Goal: Transaction & Acquisition: Purchase product/service

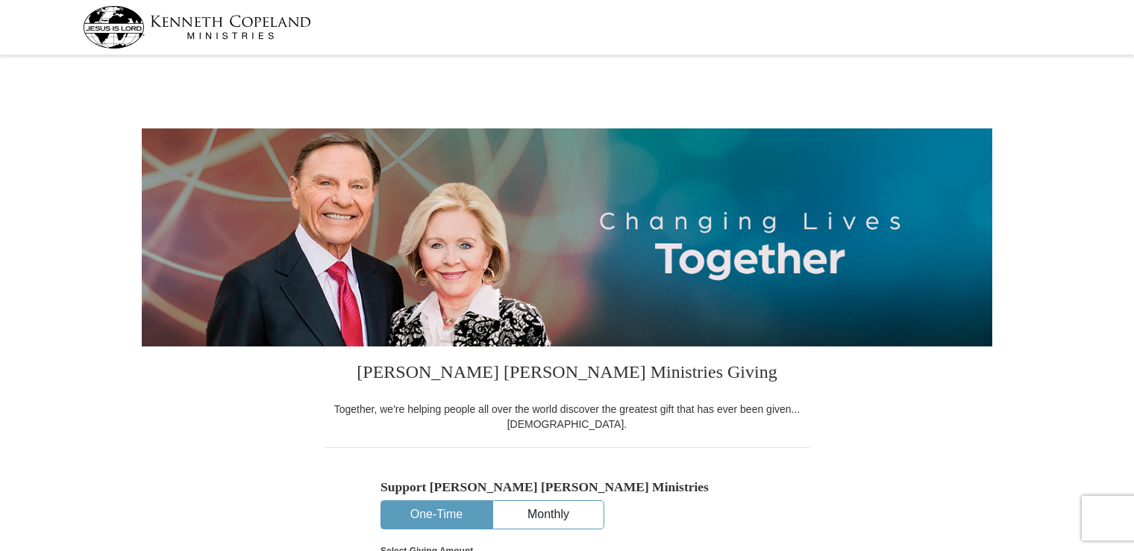
select select "CO"
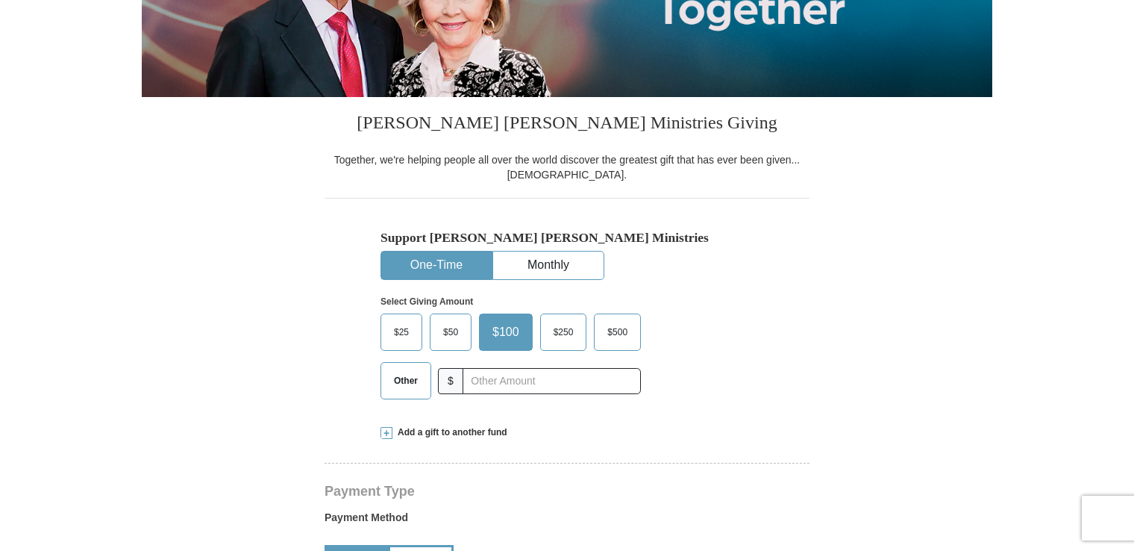
scroll to position [257, 0]
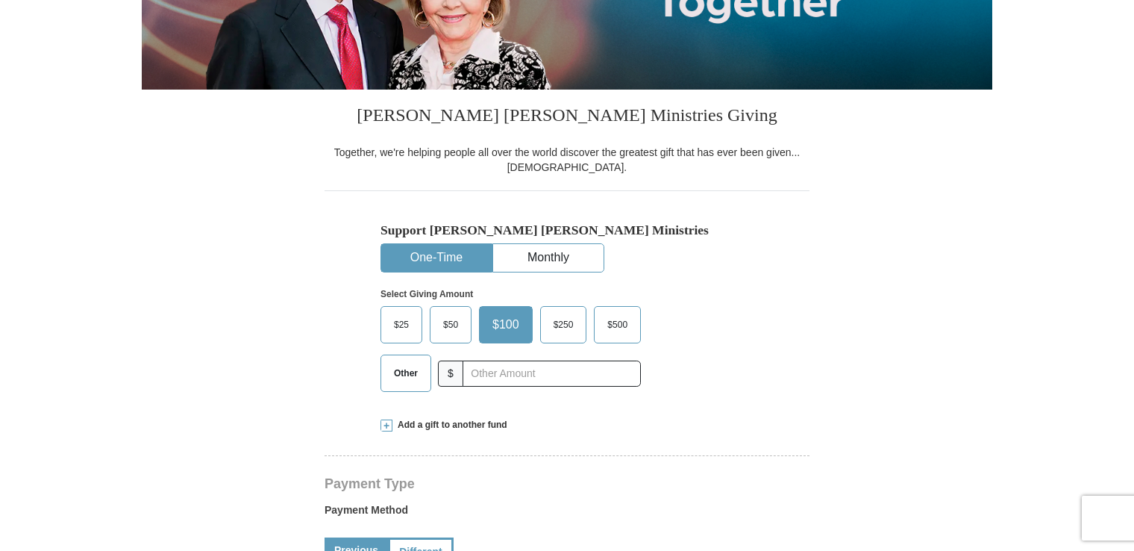
click at [439, 261] on button "One-Time" at bounding box center [436, 258] width 110 height 28
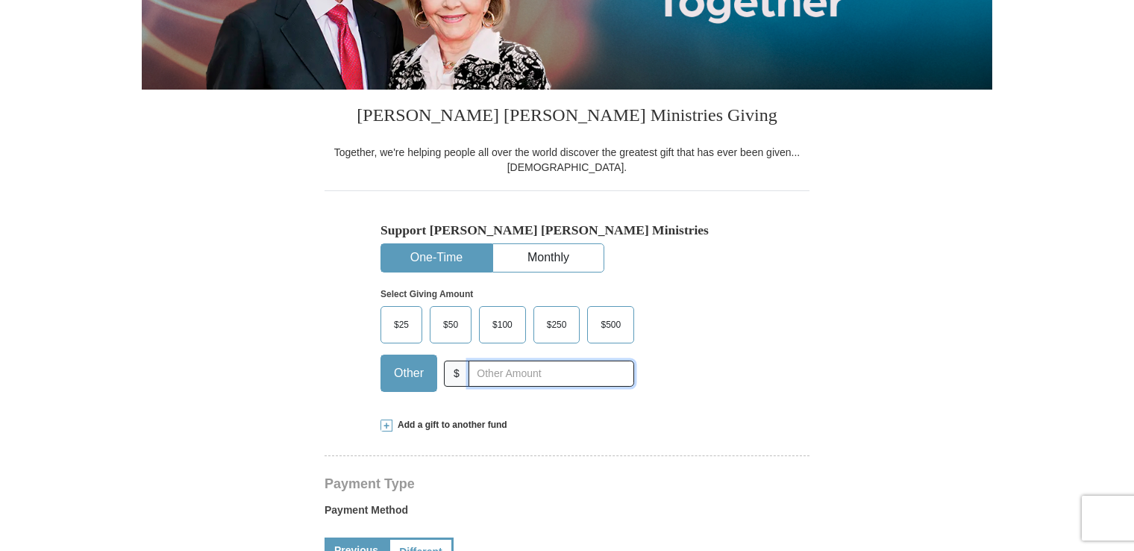
click at [461, 369] on div "Other $" at bounding box center [508, 372] width 254 height 37
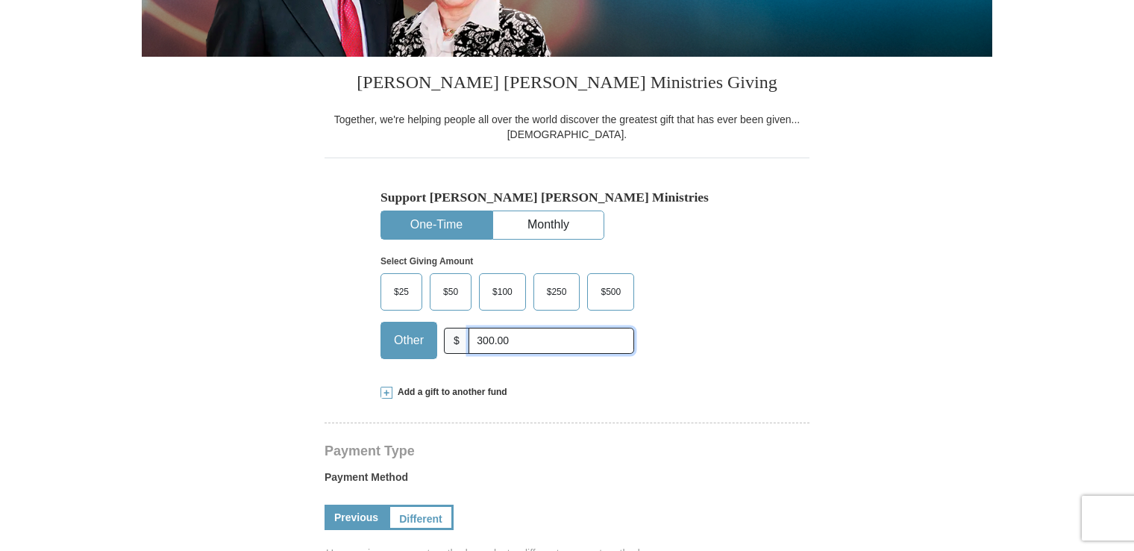
scroll to position [298, 0]
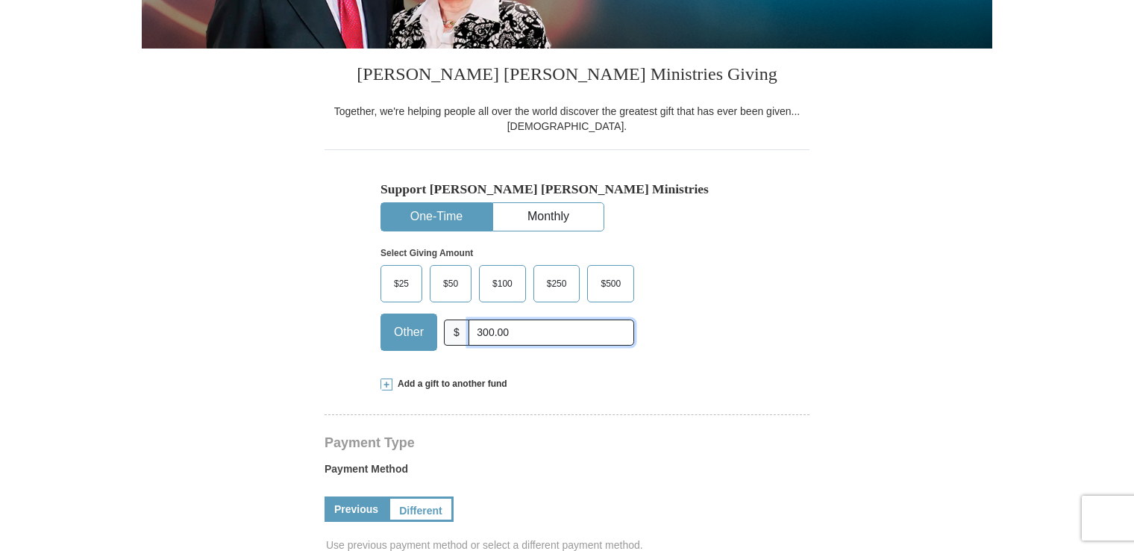
type input "300.00"
click at [384, 381] on span at bounding box center [387, 384] width 12 height 12
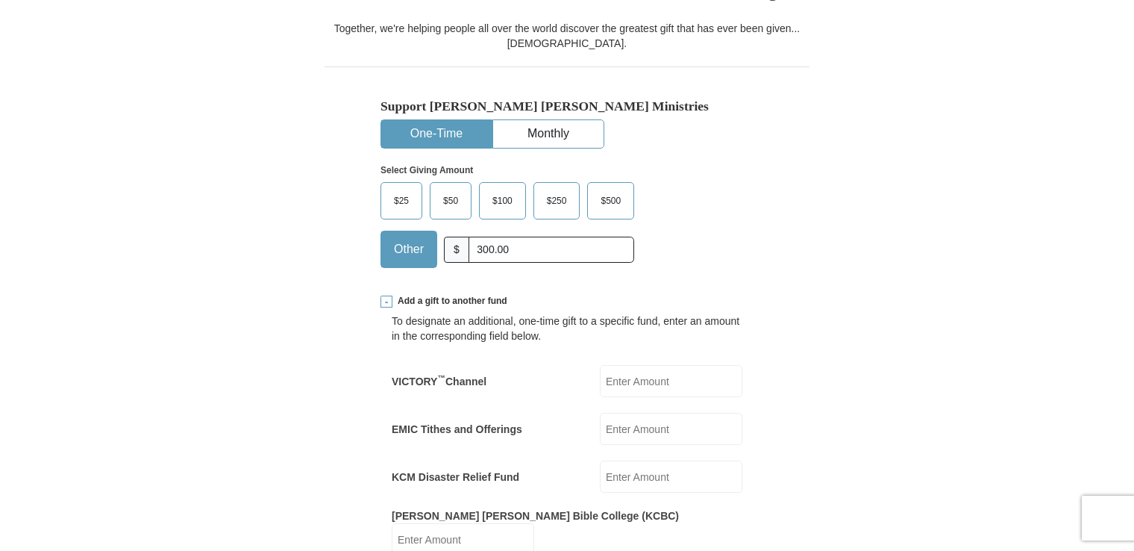
scroll to position [379, 0]
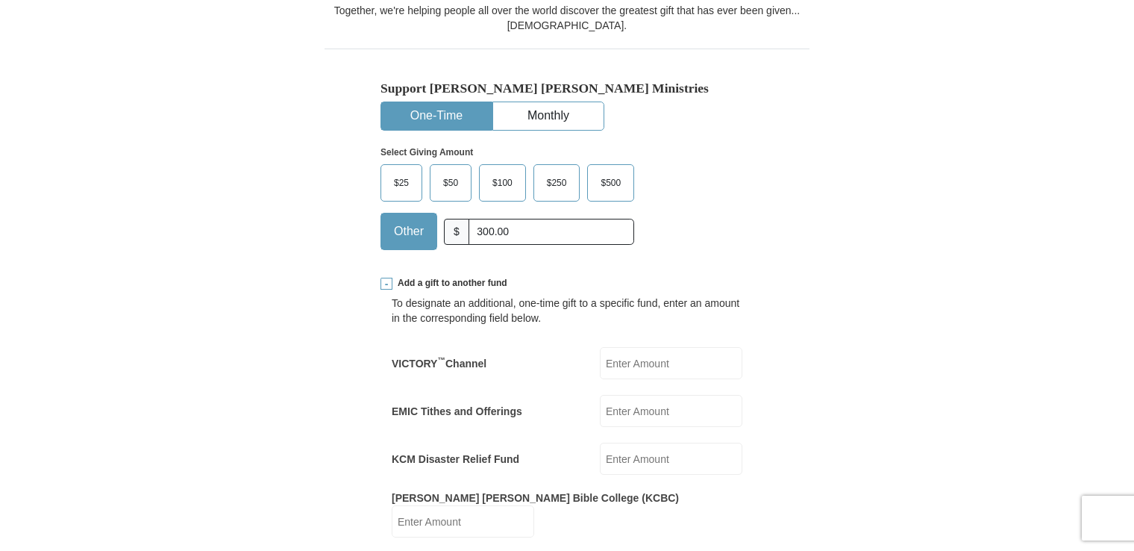
click at [625, 461] on input "KCM Disaster Relief Fund" at bounding box center [671, 459] width 143 height 32
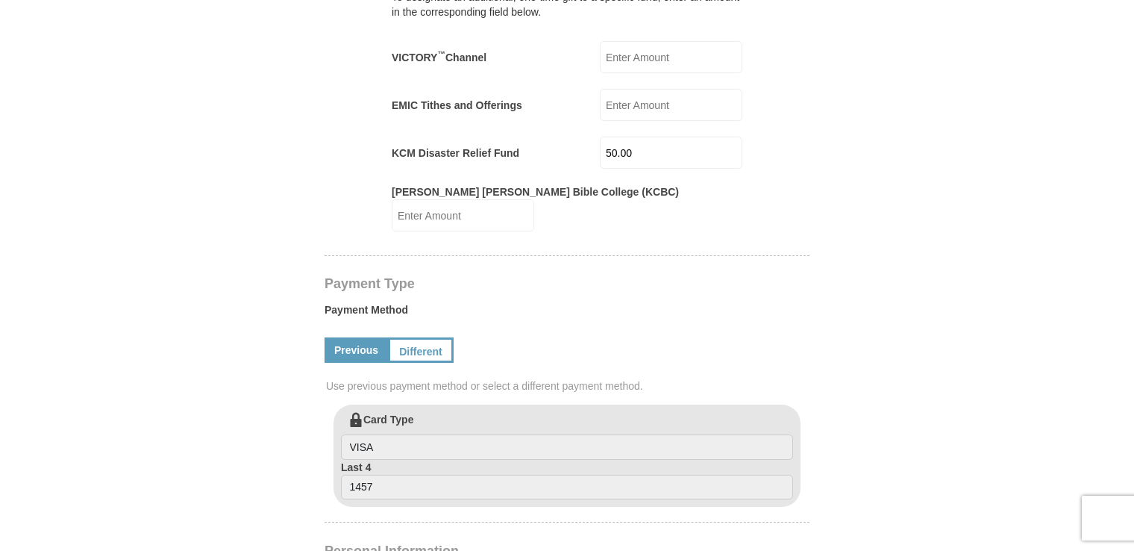
scroll to position [708, 0]
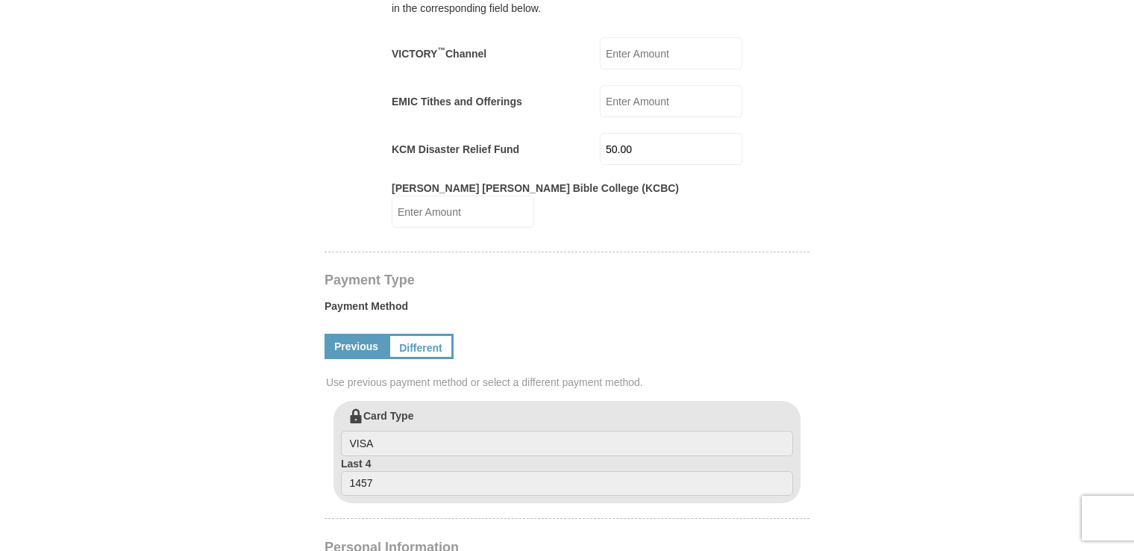
type input "50.00"
click at [376, 334] on link "Previous" at bounding box center [356, 346] width 63 height 25
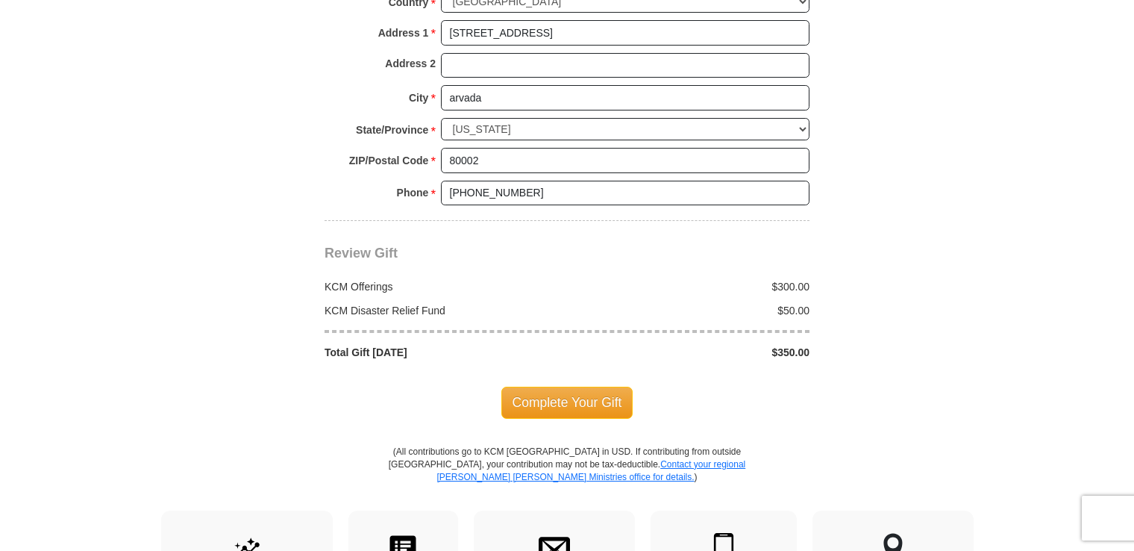
scroll to position [1429, 0]
click at [614, 386] on span "Complete Your Gift" at bounding box center [567, 401] width 132 height 31
